Goal: Information Seeking & Learning: Learn about a topic

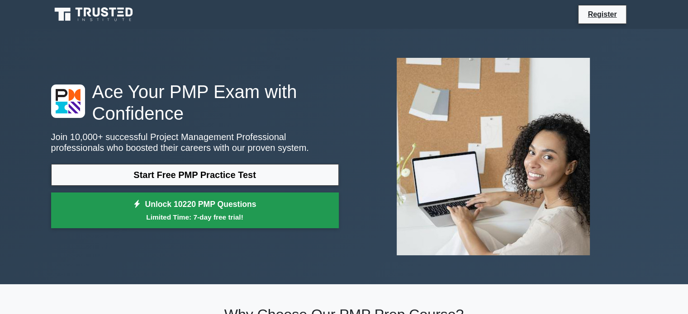
click at [191, 208] on link "Unlock 10220 PMP Questions Limited Time: 7-day free trial!" at bounding box center [195, 211] width 288 height 36
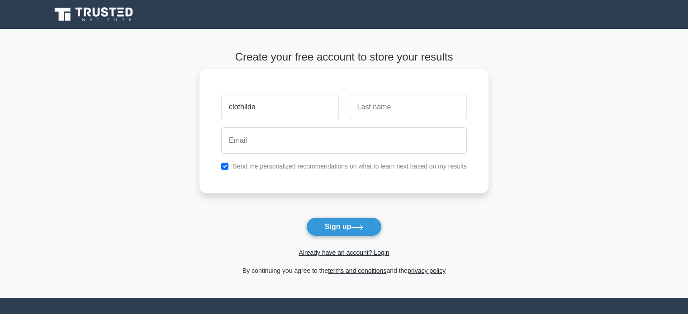
type input "clothilda"
click at [374, 98] on input "text" at bounding box center [408, 107] width 117 height 26
type input "queen"
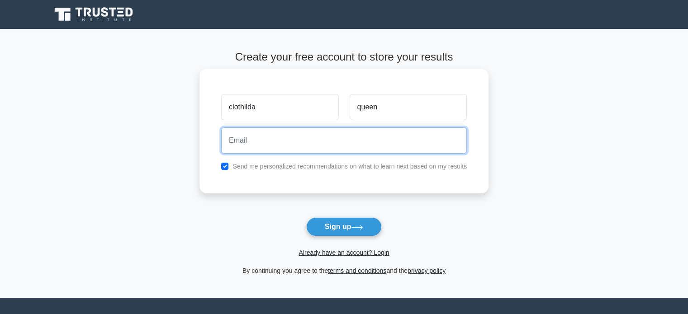
click at [288, 138] on input "email" at bounding box center [344, 141] width 246 height 26
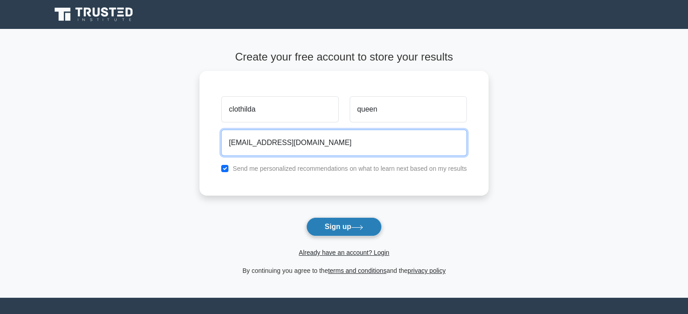
type input "queengameti@gmail.com"
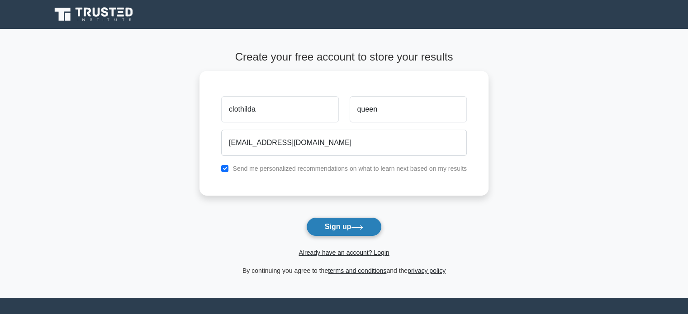
click at [327, 222] on button "Sign up" at bounding box center [344, 227] width 76 height 19
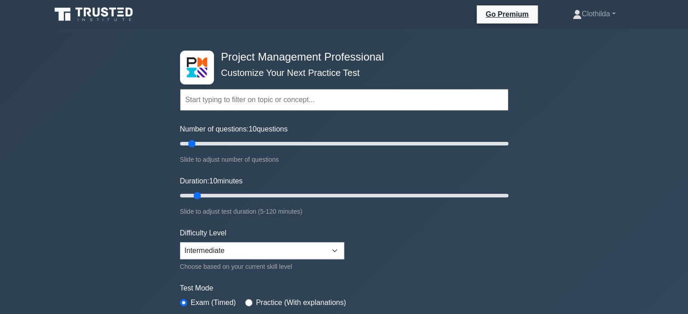
click at [226, 102] on input "text" at bounding box center [344, 100] width 328 height 22
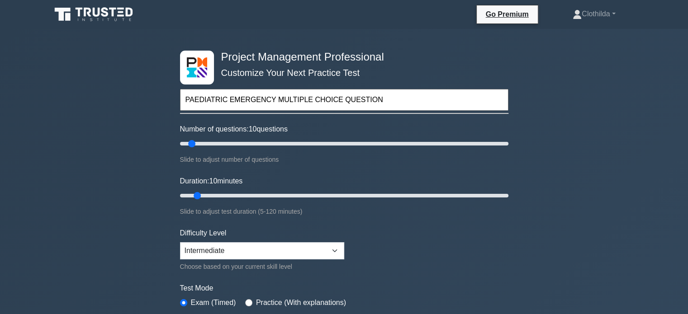
type input "PAEDIATRIC EMERGENCY MULTIPLE CHOICE QUESTION"
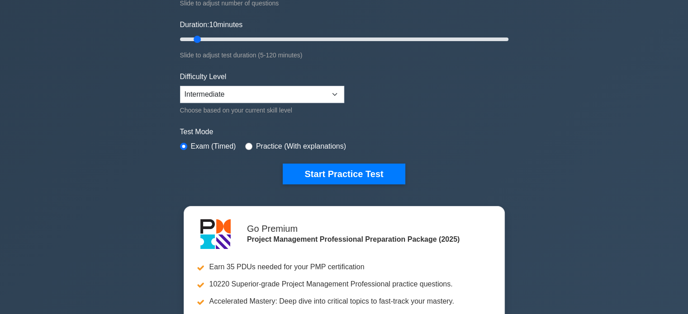
scroll to position [143, 0]
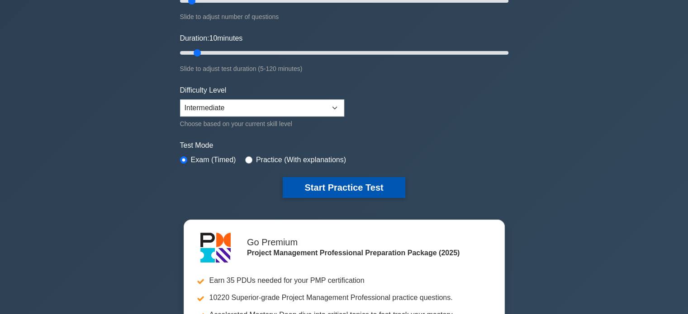
click at [312, 180] on button "Start Practice Test" at bounding box center [344, 187] width 122 height 21
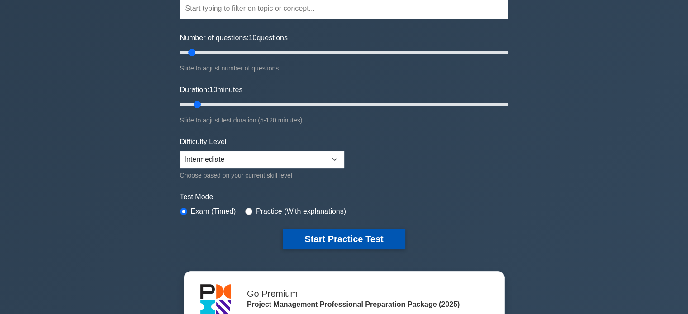
scroll to position [0, 0]
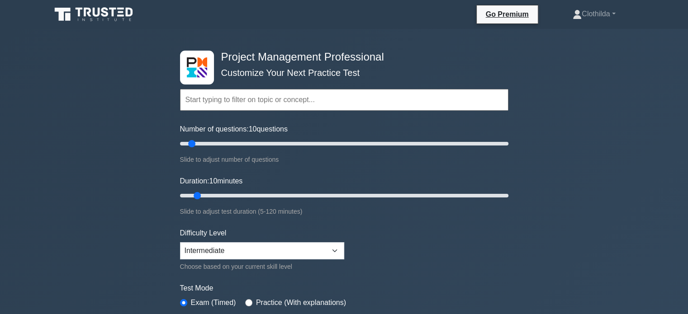
click at [204, 107] on input "text" at bounding box center [344, 100] width 328 height 22
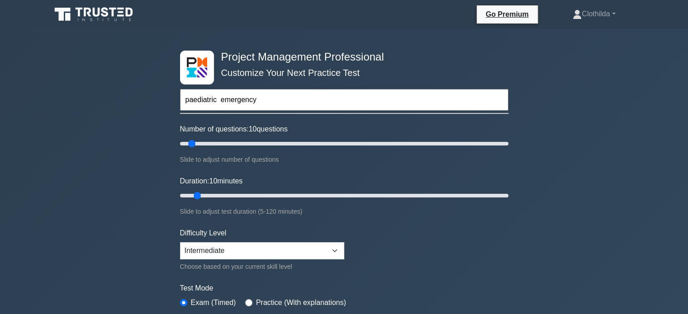
type input "paediatric emergency"
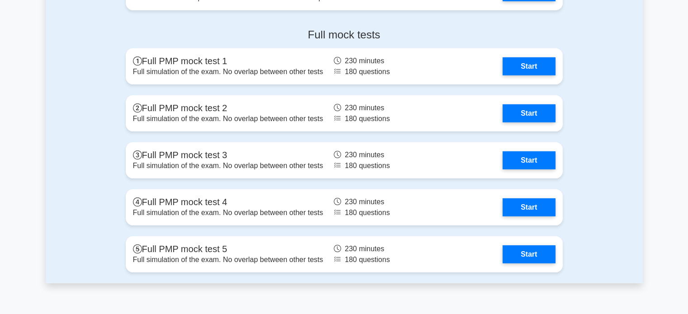
scroll to position [2720, 0]
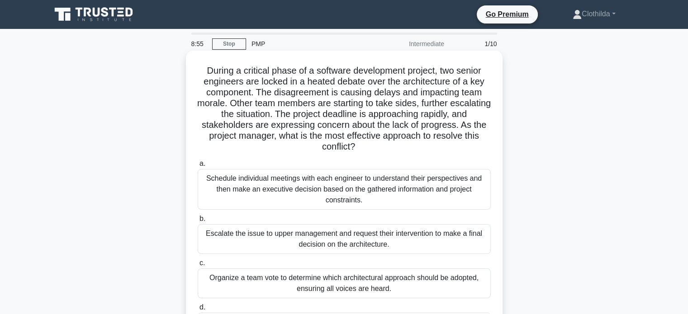
click at [322, 194] on div "Schedule individual meetings with each engineer to understand their perspective…" at bounding box center [344, 189] width 293 height 41
click at [198, 167] on input "a. Schedule individual meetings with each engineer to understand their perspect…" at bounding box center [198, 164] width 0 height 6
